Goal: Transaction & Acquisition: Purchase product/service

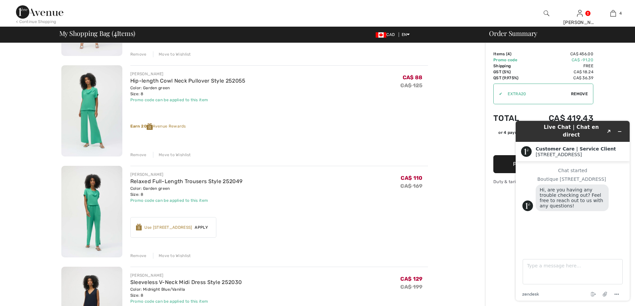
scroll to position [200, 0]
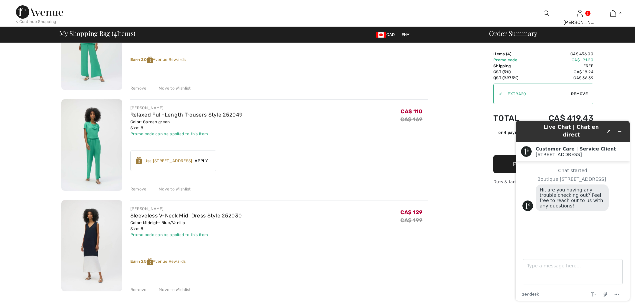
click at [140, 189] on div "Remove" at bounding box center [138, 189] width 16 height 6
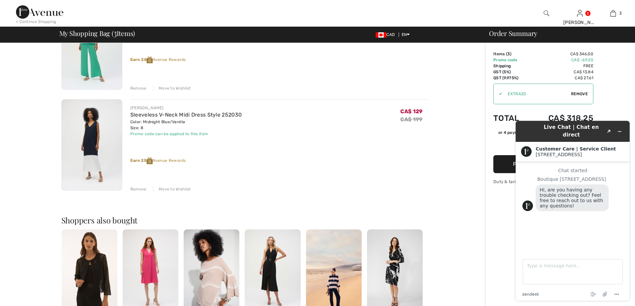
click at [144, 87] on div "Remove" at bounding box center [138, 88] width 16 height 6
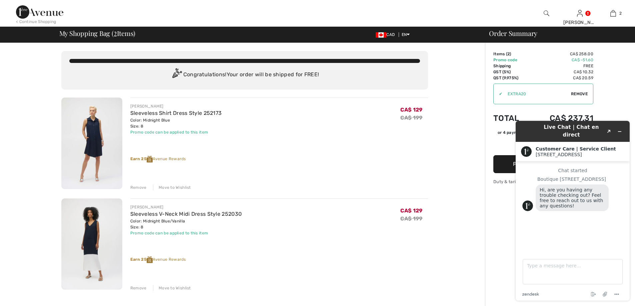
scroll to position [33, 0]
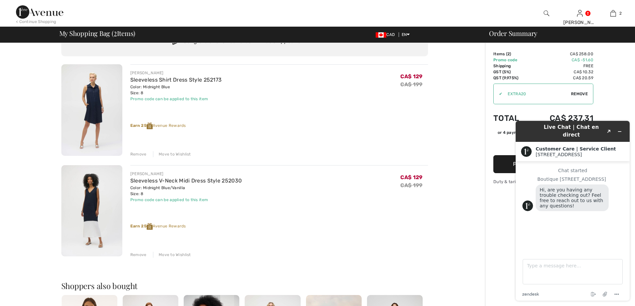
click at [612, 86] on div "Order Summary Details Items ( 2 ) CA$ 258.00 Promo code CA$ -51.60 Shipping Fre…" at bounding box center [560, 273] width 150 height 527
click at [350, 105] on div "JOSEPH RIBKOFF Sleeveless Shirt Dress Style 252173 Color: Midnight Blue Size: 8…" at bounding box center [278, 110] width 297 height 93
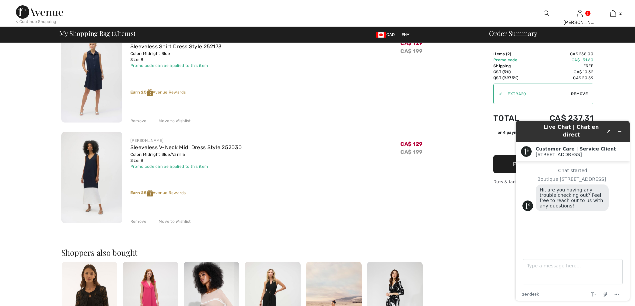
scroll to position [100, 0]
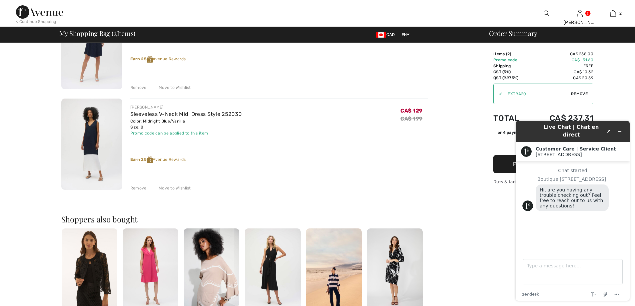
click at [443, 164] on div "You are only CA$ 0.00 away from FREE SHIPPING! Continue Shopping > Congratulati…" at bounding box center [244, 206] width 481 height 527
click at [618, 132] on icon "Minimize widget" at bounding box center [619, 132] width 3 height 0
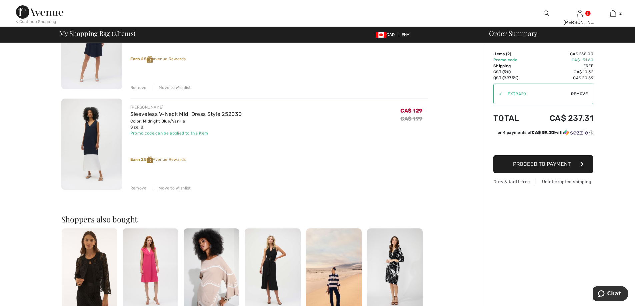
click at [541, 162] on span "Proceed to Payment" at bounding box center [542, 164] width 58 height 6
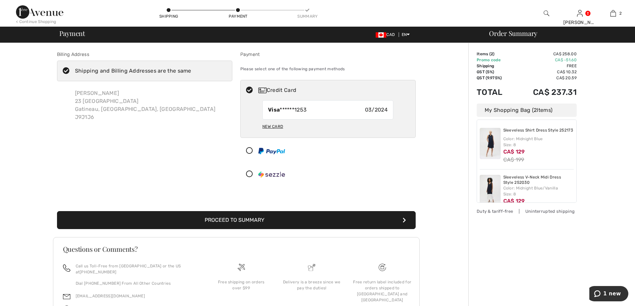
click at [252, 220] on button "Proceed to Summary" at bounding box center [236, 220] width 358 height 18
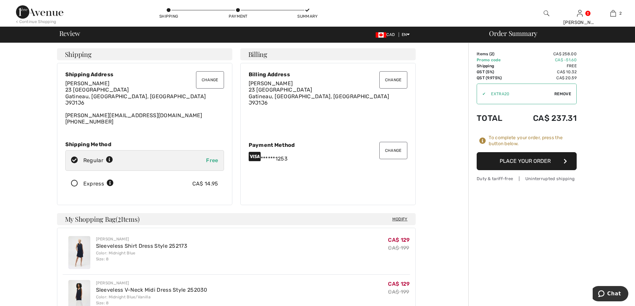
click at [532, 161] on button "Place Your Order" at bounding box center [526, 161] width 100 height 18
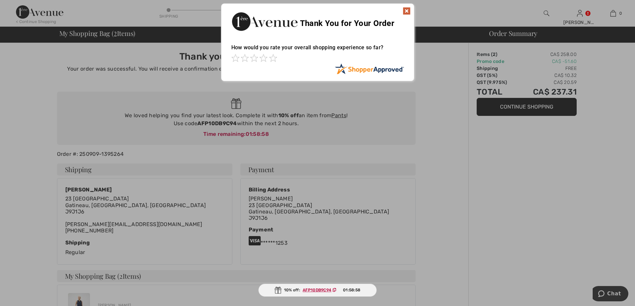
click at [406, 10] on img at bounding box center [406, 11] width 8 height 8
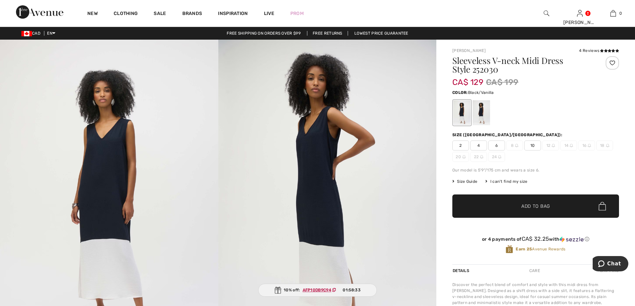
scroll to position [33, 0]
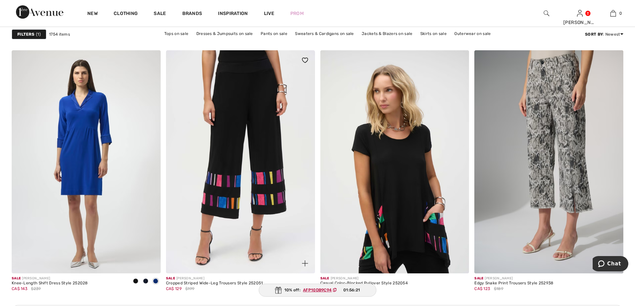
scroll to position [2898, 0]
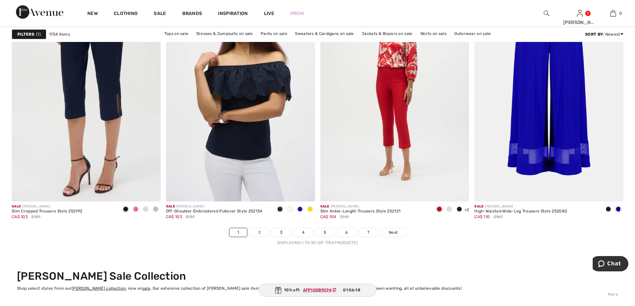
click at [258, 231] on link "2" at bounding box center [259, 232] width 18 height 9
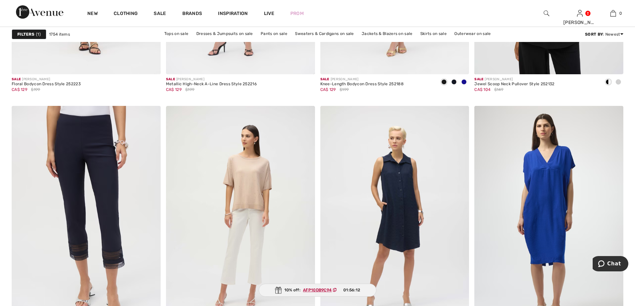
scroll to position [866, 0]
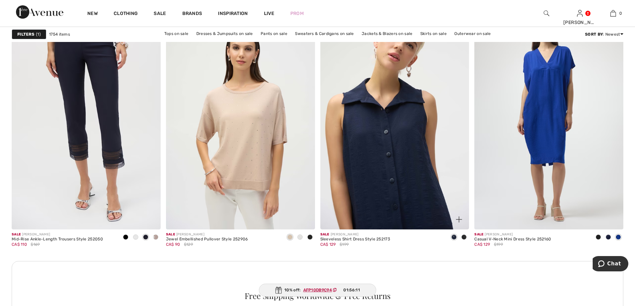
click at [414, 130] on img at bounding box center [394, 117] width 149 height 223
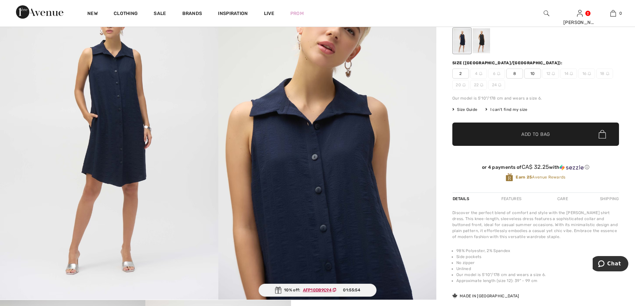
scroll to position [33, 0]
